Goal: Information Seeking & Learning: Learn about a topic

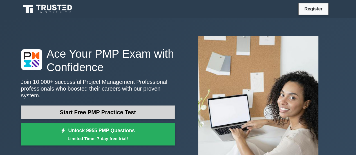
click at [105, 109] on link "Start Free PMP Practice Test" at bounding box center [97, 111] width 153 height 13
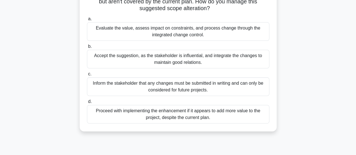
scroll to position [56, 0]
click at [153, 83] on div "Inform the stakeholder that any changes must be submitted in writing and can on…" at bounding box center [178, 86] width 182 height 19
click at [87, 76] on input "c. Inform the stakeholder that any changes must be submitted in writing and can…" at bounding box center [87, 74] width 0 height 4
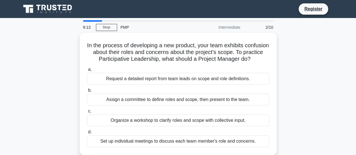
scroll to position [28, 0]
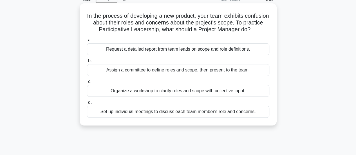
click at [149, 118] on div "Set up individual meetings to discuss each team member's role and concerns." at bounding box center [178, 112] width 182 height 12
click at [87, 104] on input "d. Set up individual meetings to discuss each team member's role and concerns." at bounding box center [87, 103] width 0 height 4
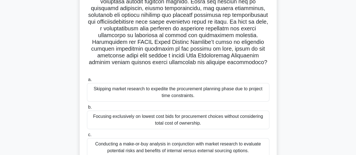
click at [131, 117] on div "Focusing exclusively on lowest cost bids for procurement choices without consid…" at bounding box center [178, 119] width 182 height 19
click at [87, 109] on input "b. Focusing exclusively on lowest cost bids for procurement choices without con…" at bounding box center [87, 107] width 0 height 4
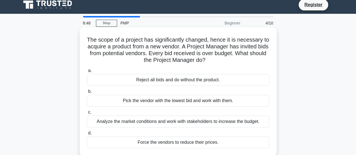
scroll to position [0, 0]
